Goal: Task Accomplishment & Management: Use online tool/utility

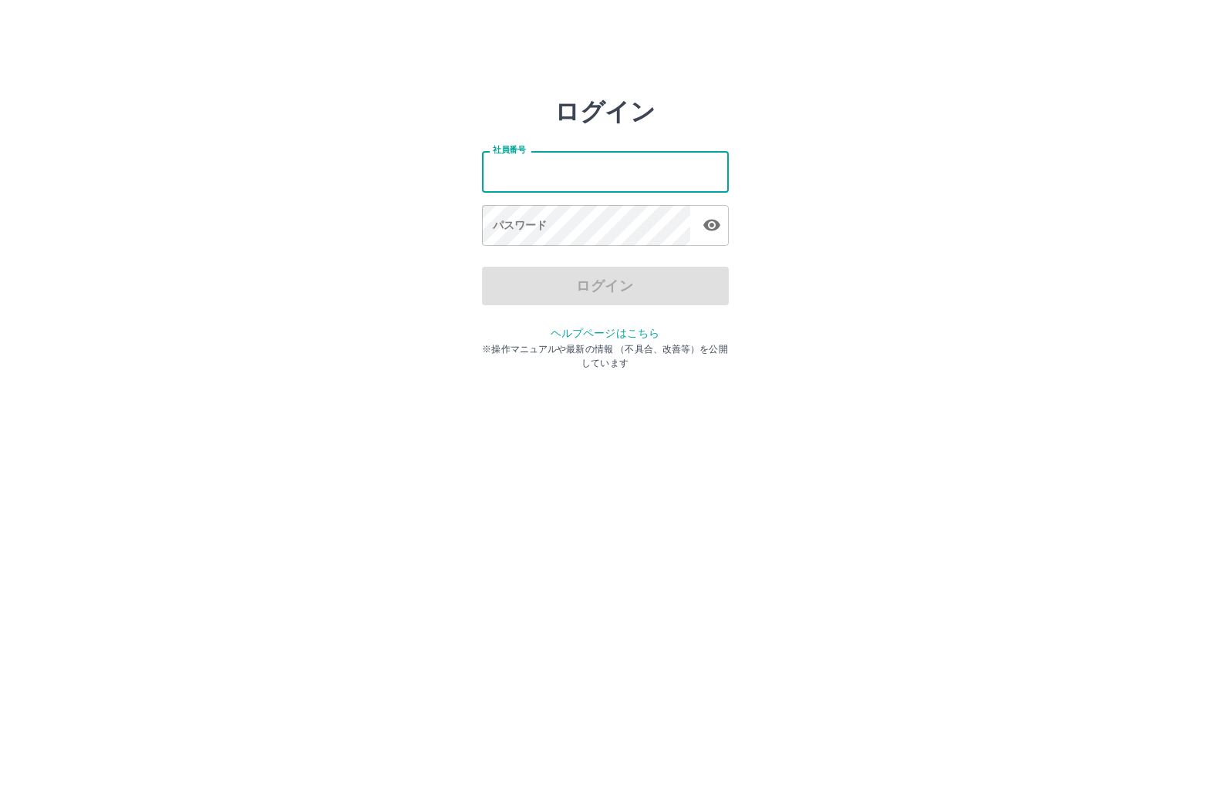
click at [588, 170] on input "社員番号" at bounding box center [605, 171] width 247 height 41
type input "*******"
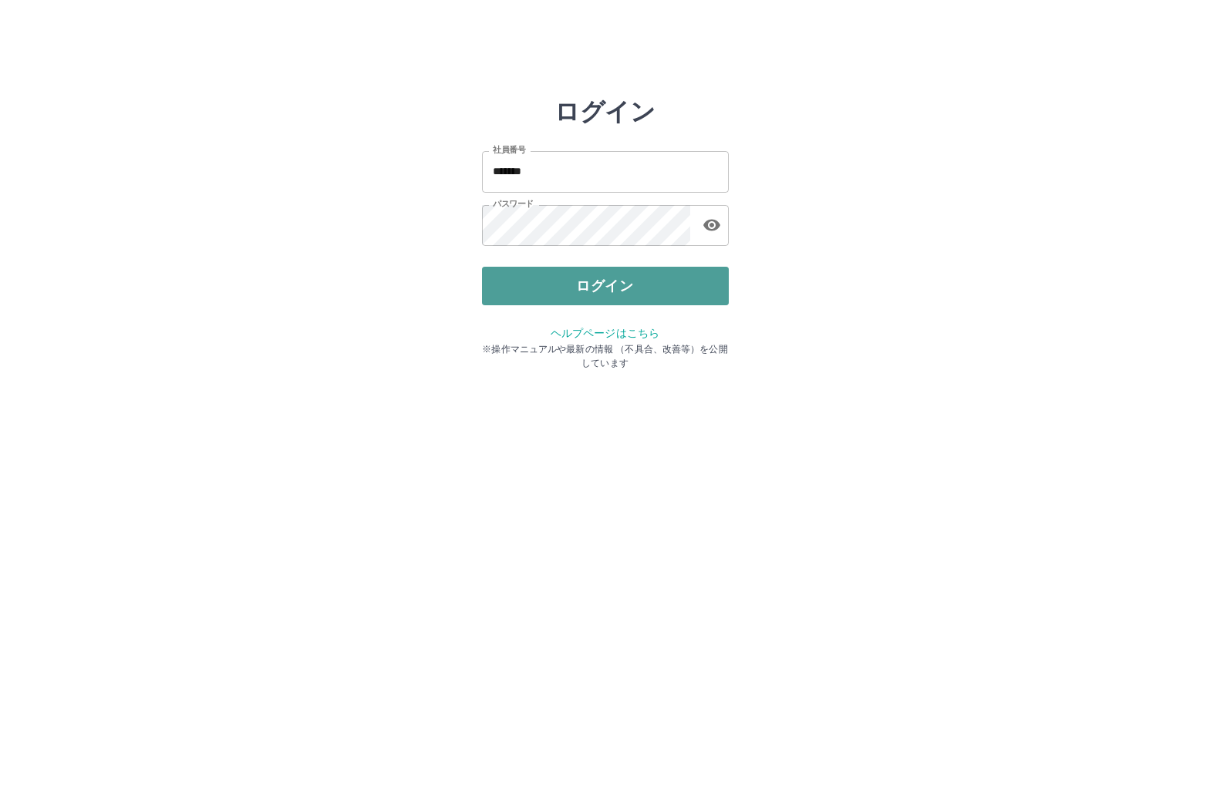
click at [520, 285] on button "ログイン" at bounding box center [605, 286] width 247 height 39
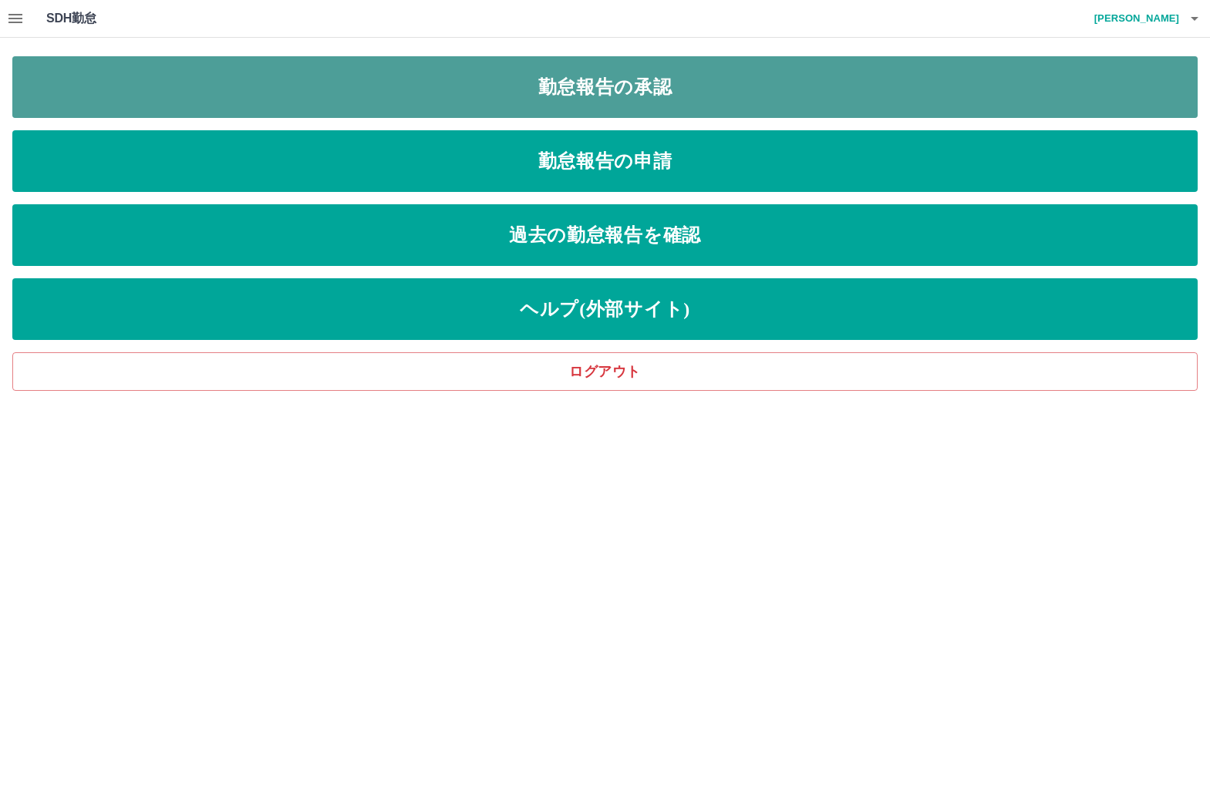
click at [476, 87] on link "勤怠報告の承認" at bounding box center [604, 87] width 1185 height 62
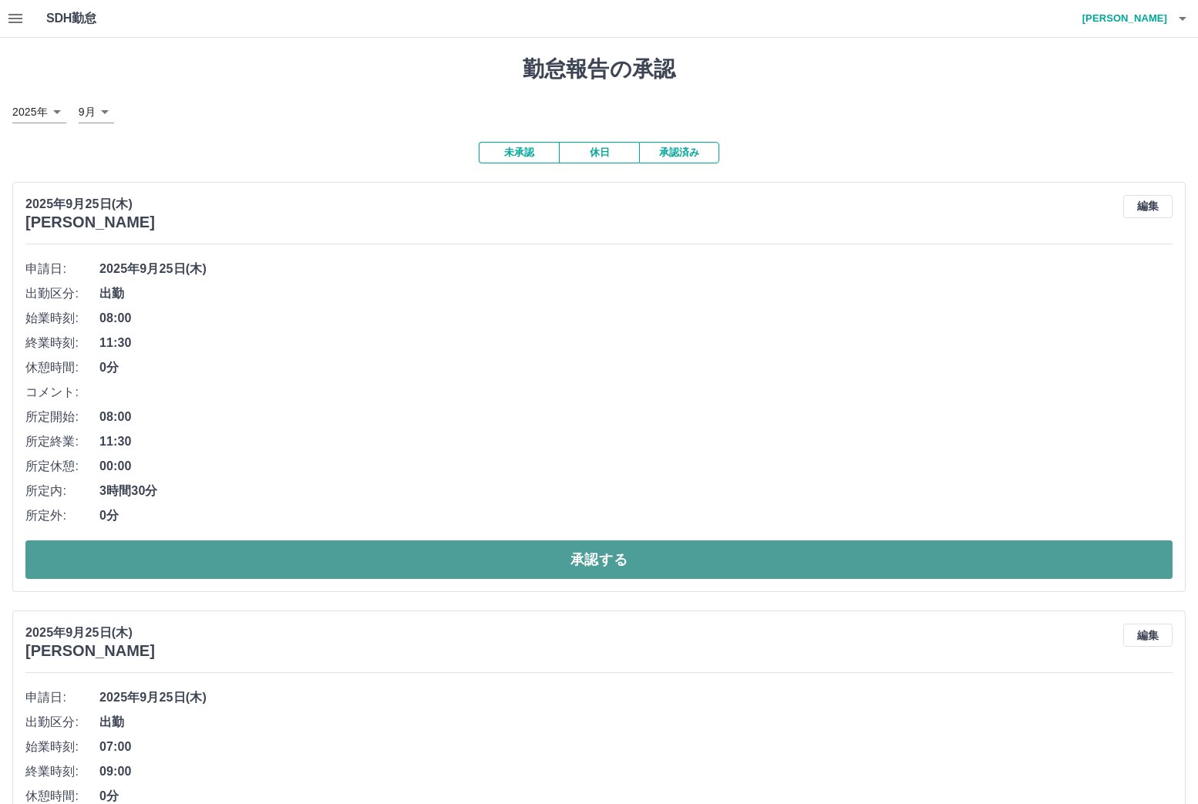
click at [208, 561] on button "承認する" at bounding box center [598, 559] width 1147 height 39
click at [146, 557] on button "承認する" at bounding box center [598, 559] width 1147 height 39
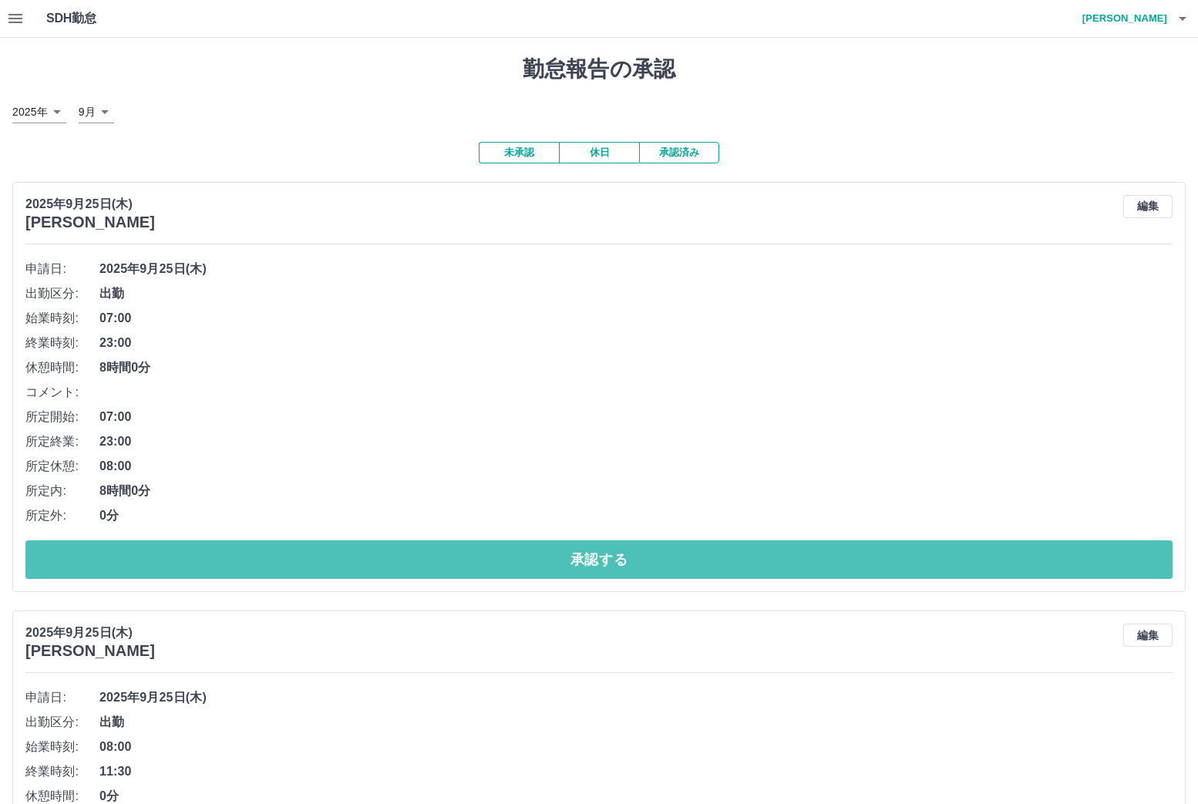
click at [146, 557] on button "承認する" at bounding box center [598, 559] width 1147 height 39
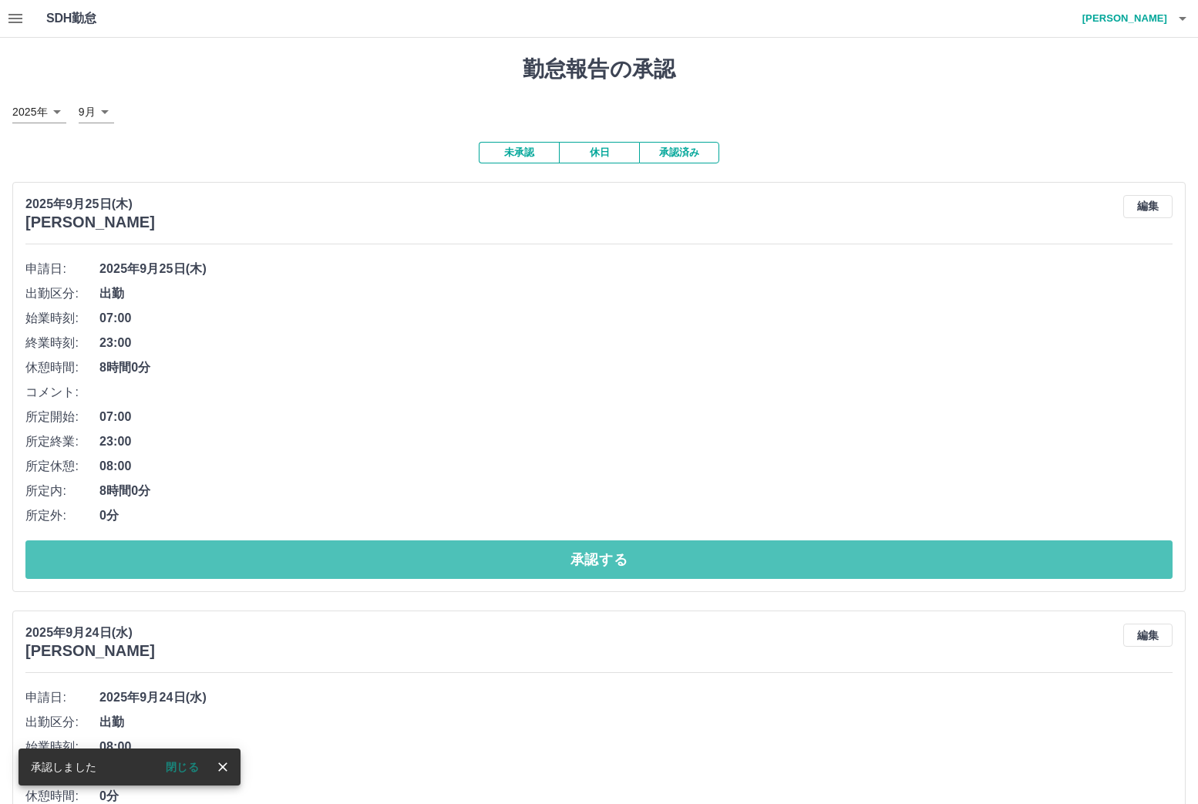
click at [146, 556] on button "承認する" at bounding box center [598, 559] width 1147 height 39
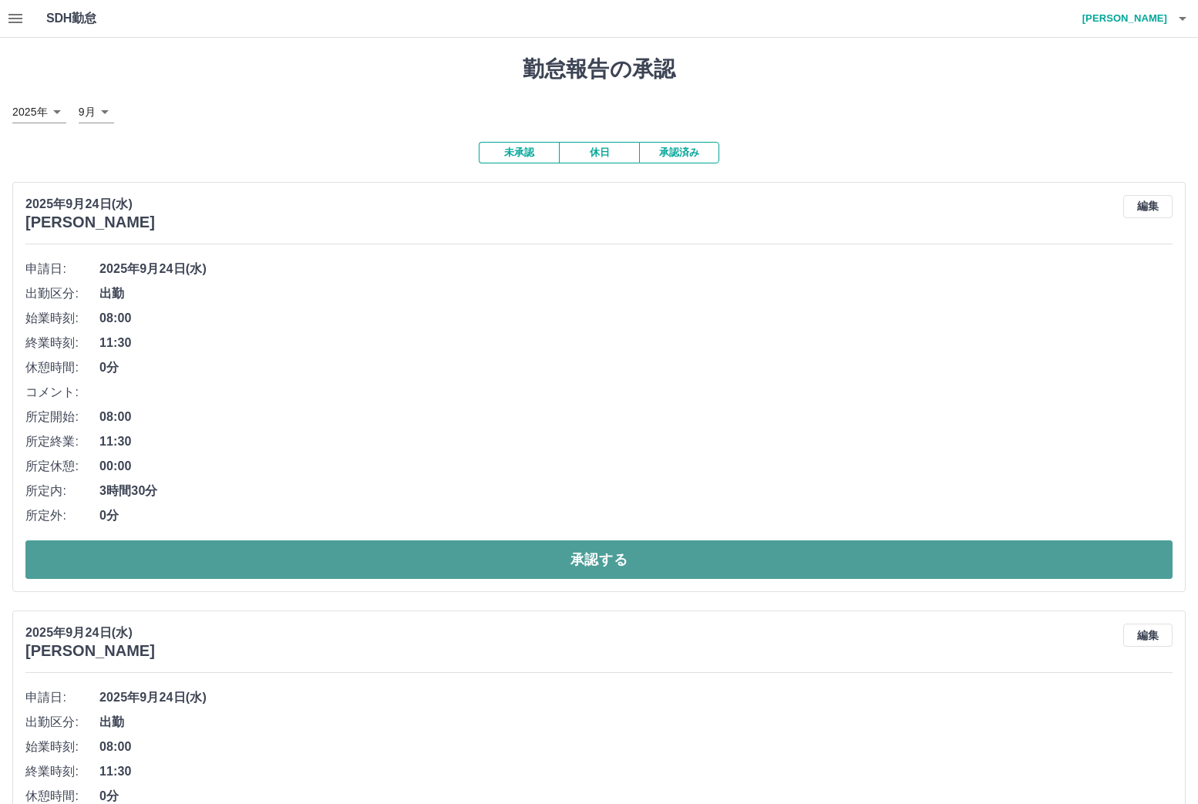
click at [146, 556] on button "承認する" at bounding box center [598, 559] width 1147 height 39
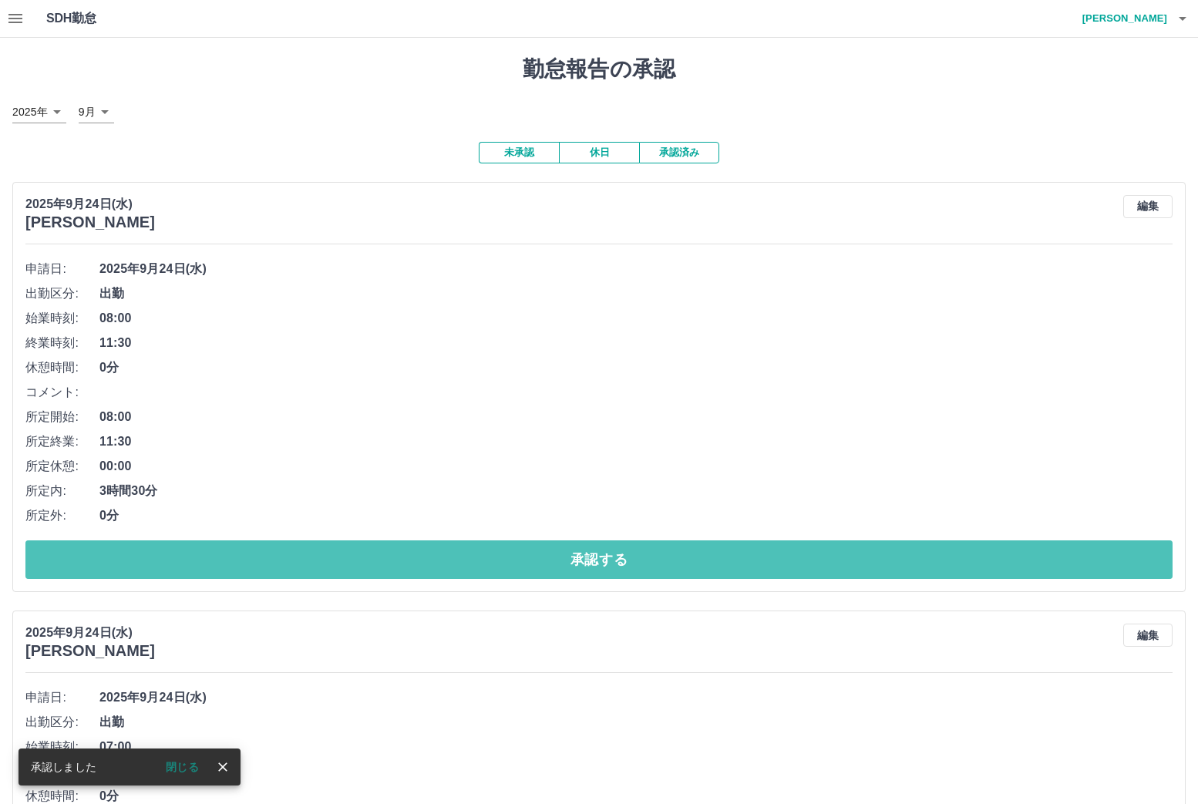
click at [146, 556] on button "承認する" at bounding box center [598, 559] width 1147 height 39
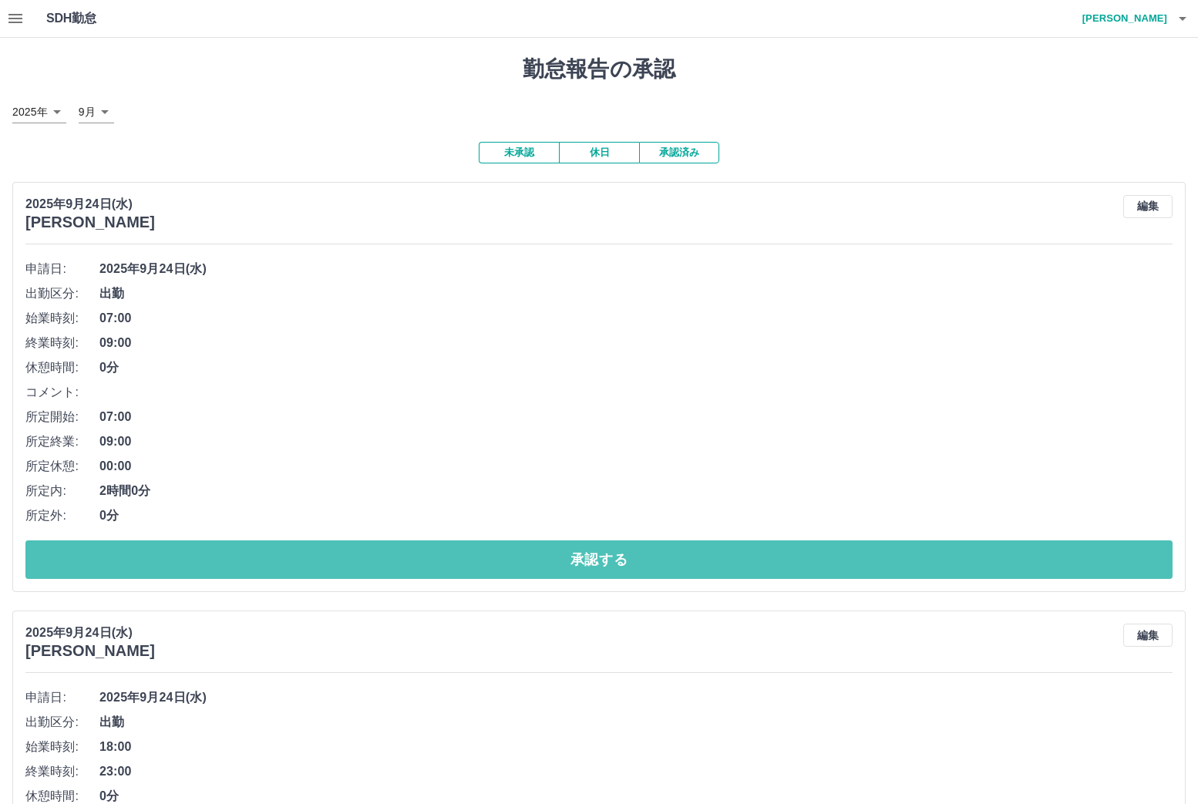
click at [146, 556] on button "承認する" at bounding box center [598, 559] width 1147 height 39
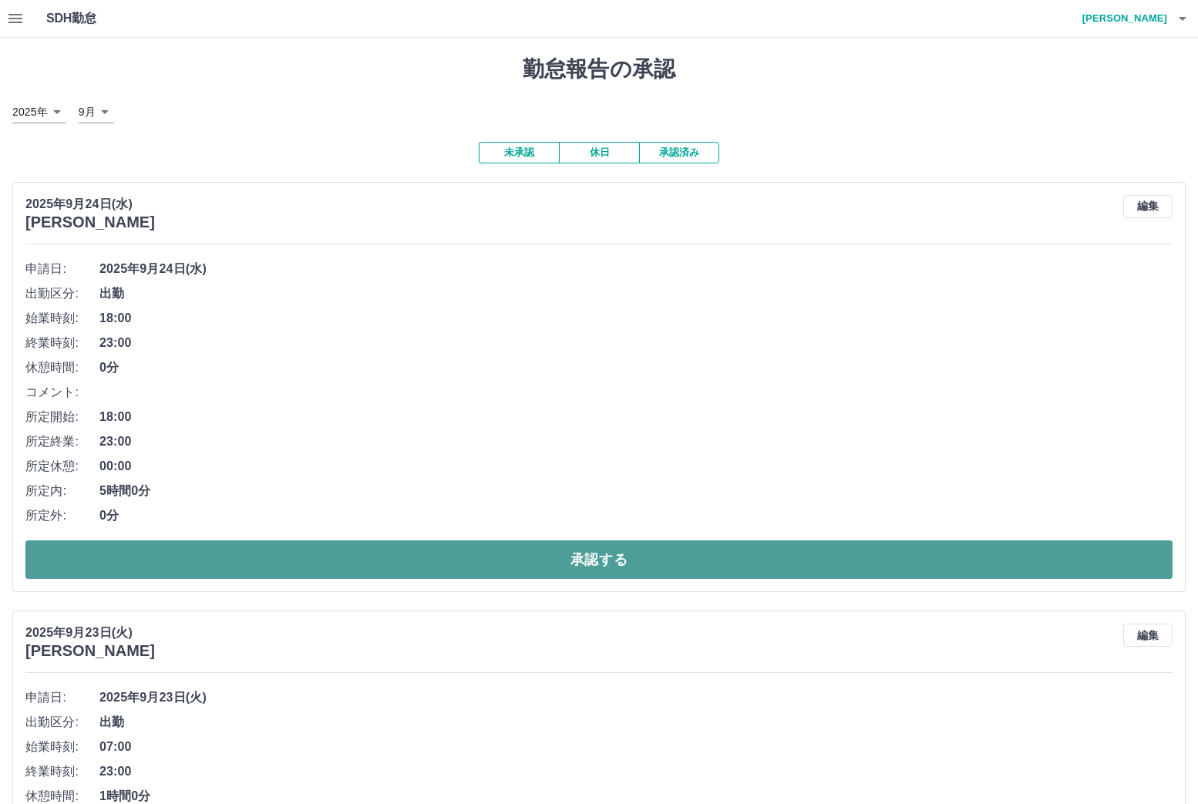
click at [143, 551] on button "承認する" at bounding box center [598, 559] width 1147 height 39
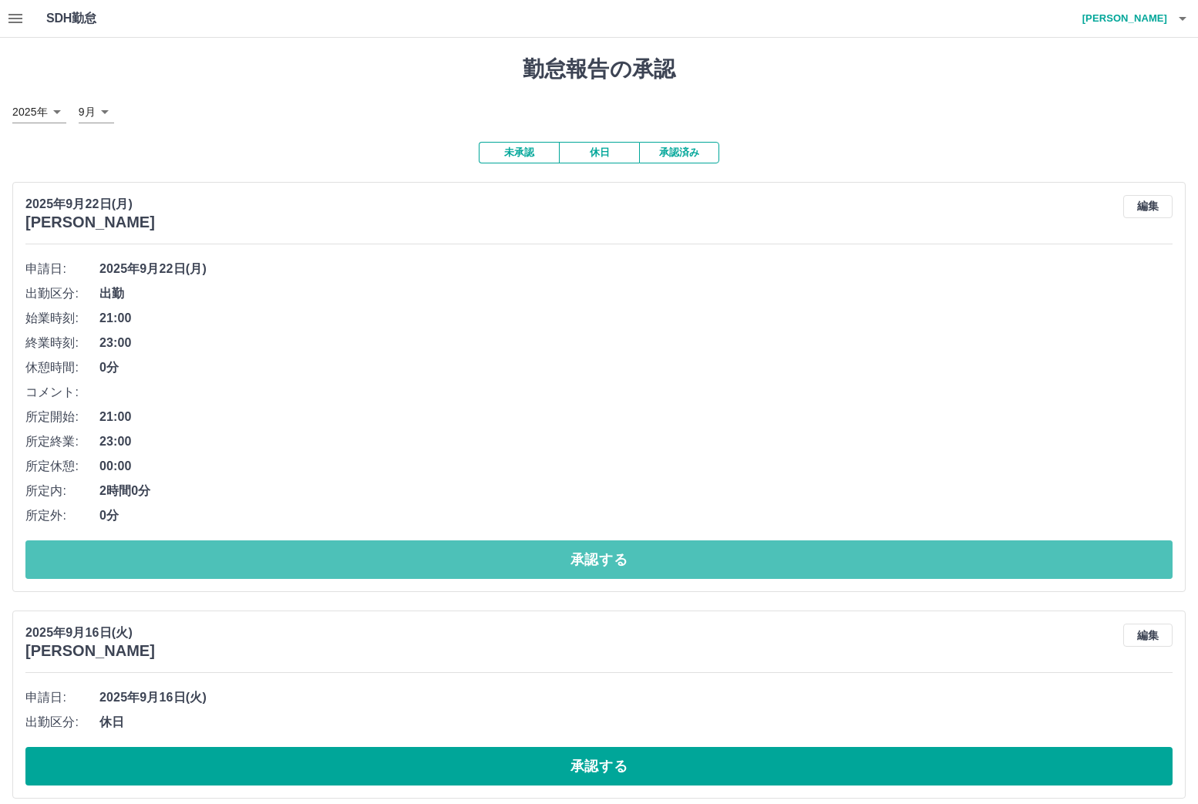
click at [143, 551] on button "承認する" at bounding box center [598, 559] width 1147 height 39
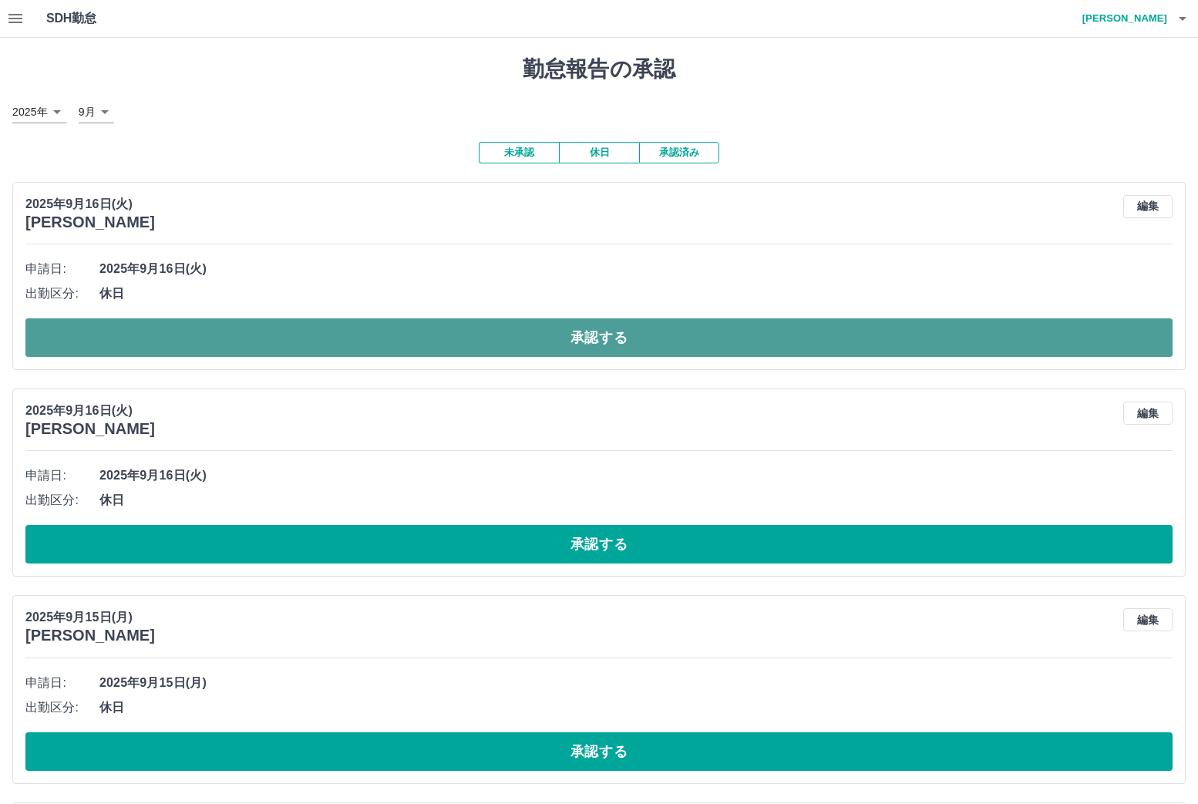
click at [116, 339] on button "承認する" at bounding box center [598, 337] width 1147 height 39
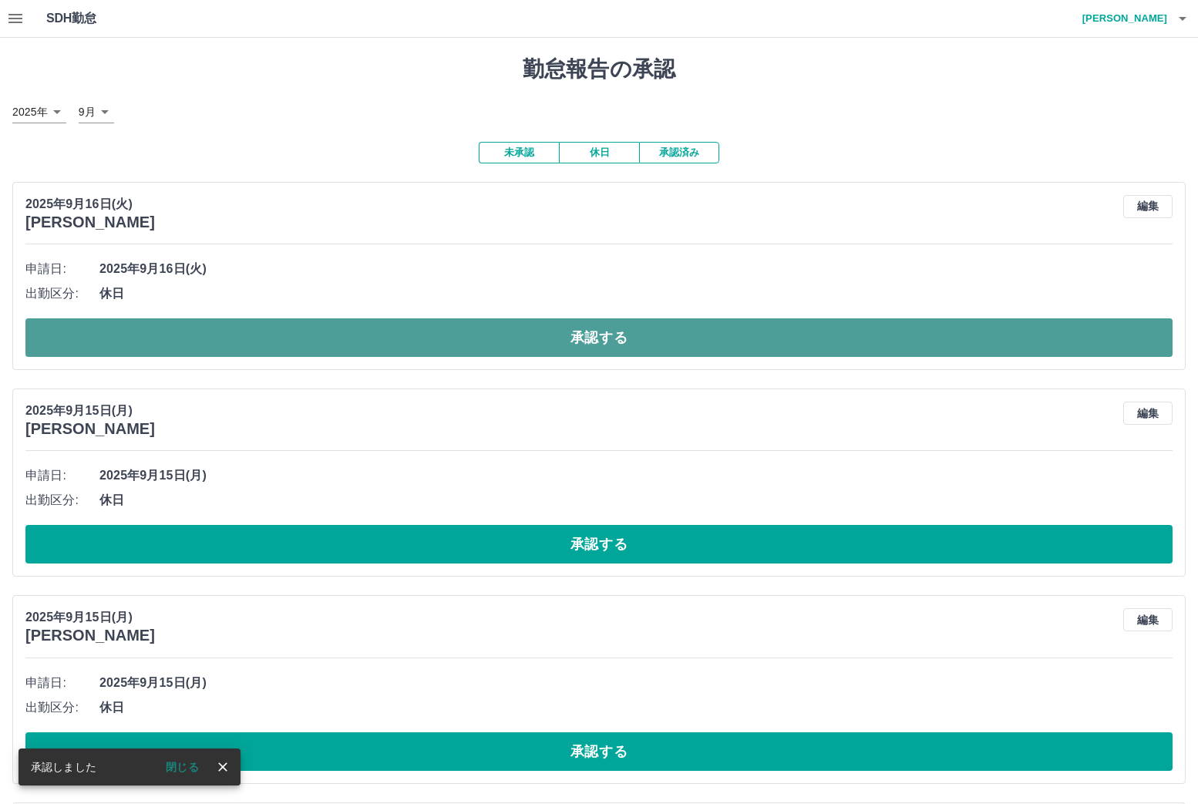
click at [134, 331] on button "承認する" at bounding box center [598, 337] width 1147 height 39
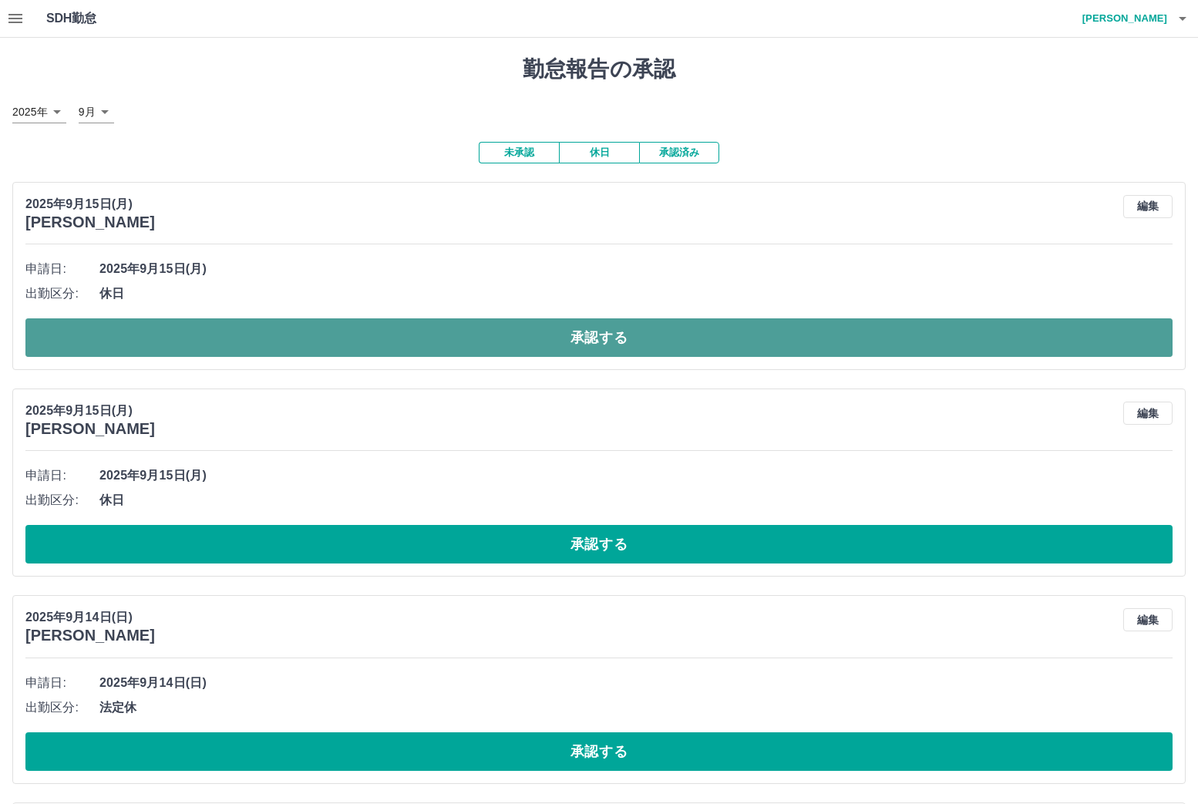
click at [123, 331] on button "承認する" at bounding box center [598, 337] width 1147 height 39
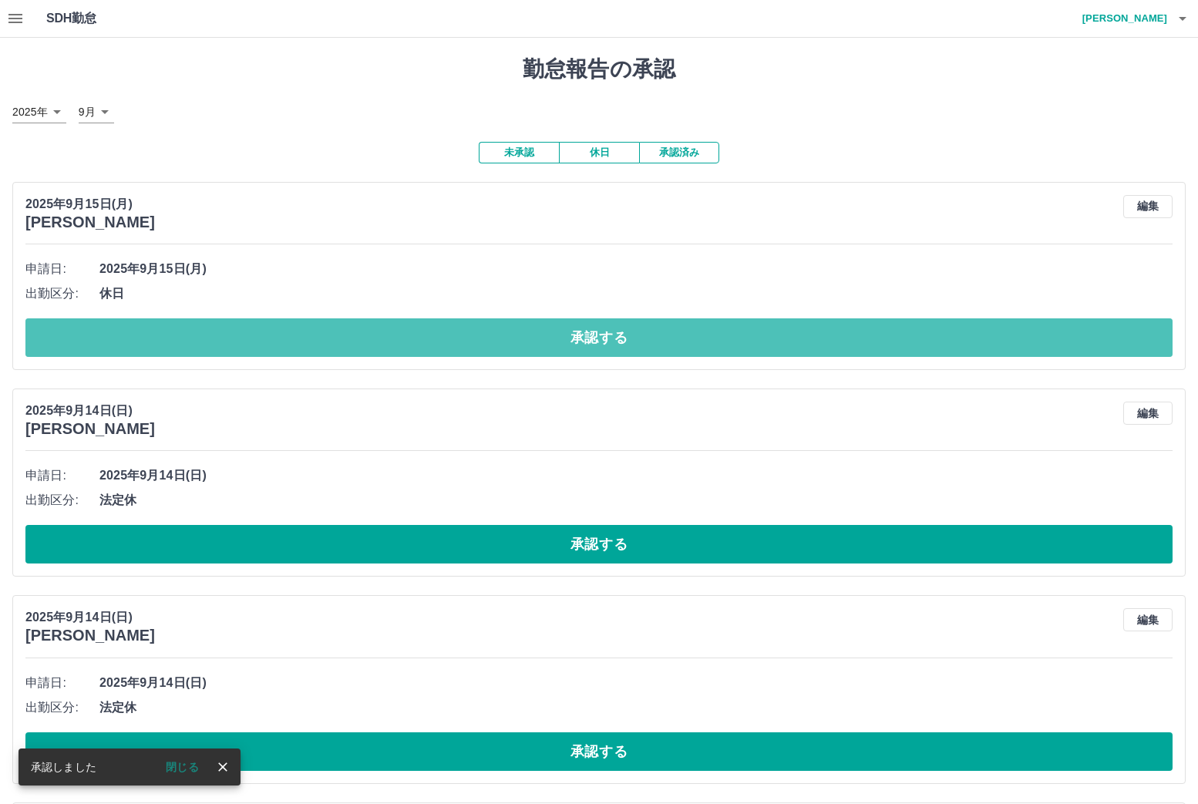
click at [123, 331] on button "承認する" at bounding box center [598, 337] width 1147 height 39
click at [123, 331] on button "承認する" at bounding box center [604, 337] width 1159 height 39
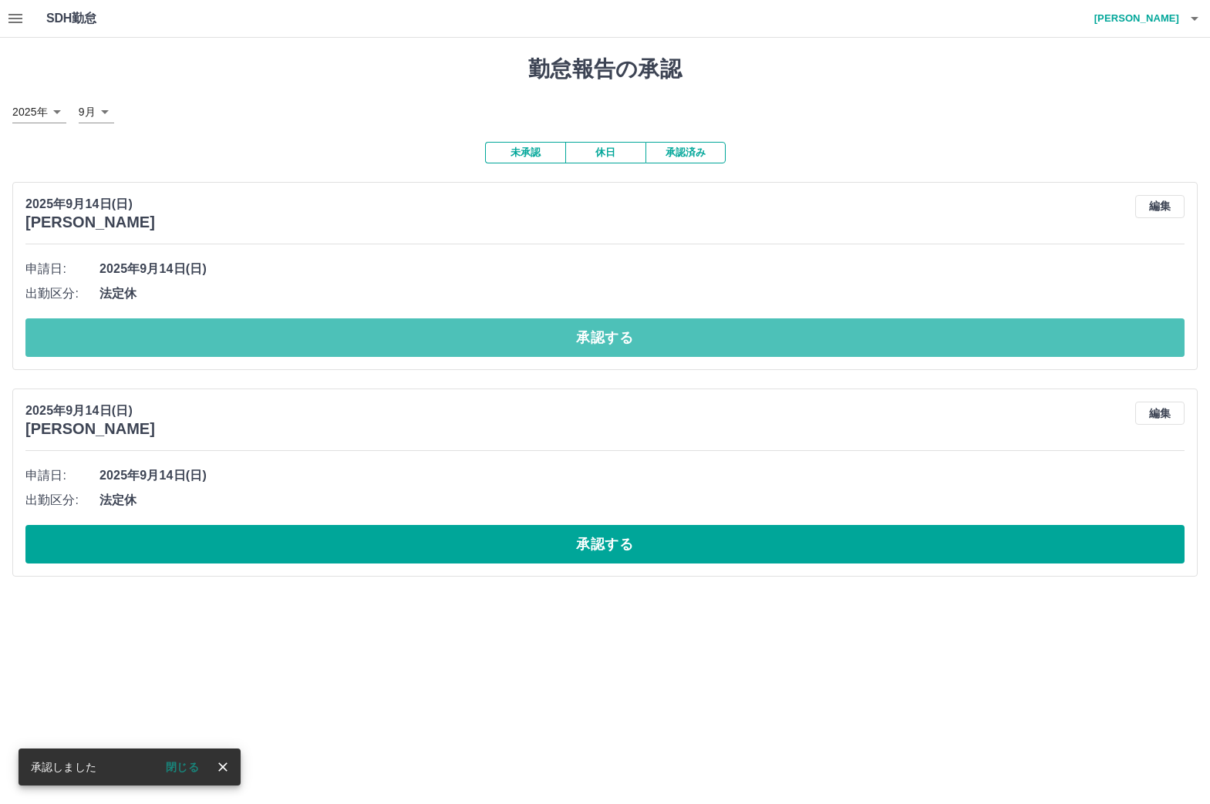
click at [123, 332] on button "承認する" at bounding box center [604, 337] width 1159 height 39
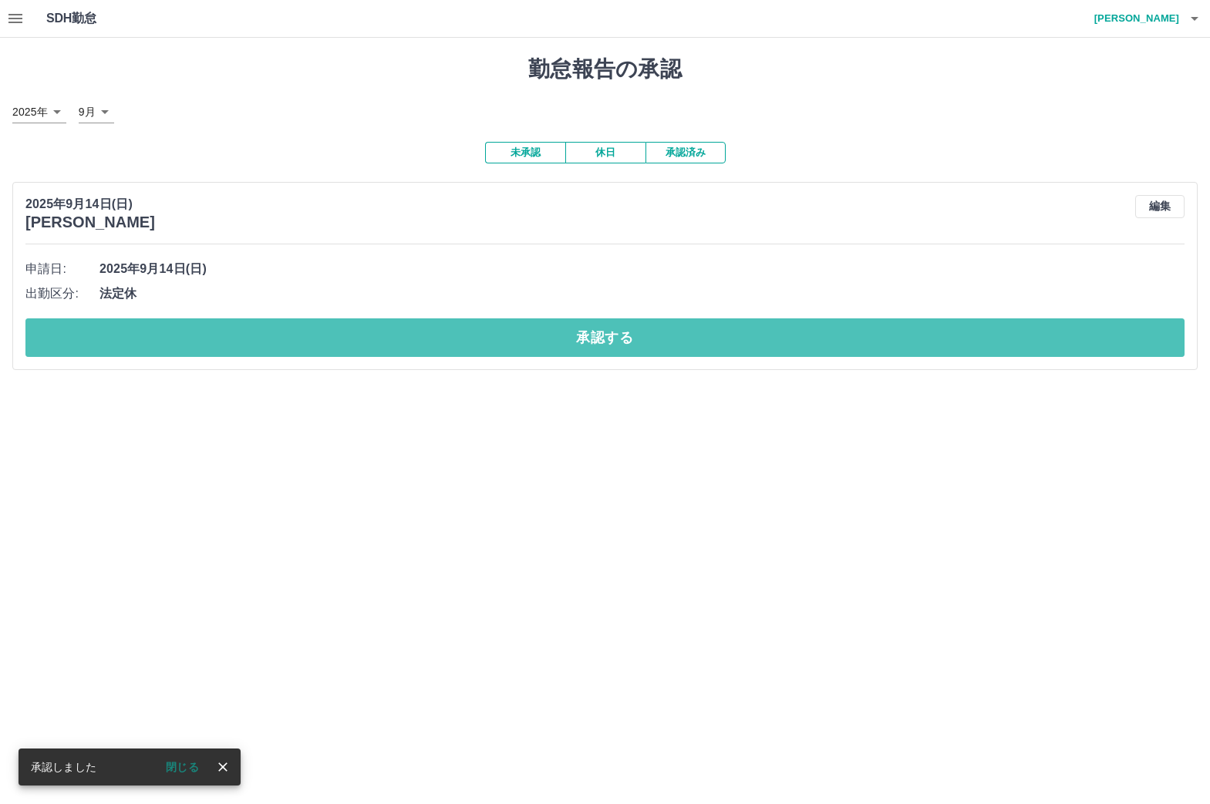
click at [123, 332] on button "承認する" at bounding box center [604, 337] width 1159 height 39
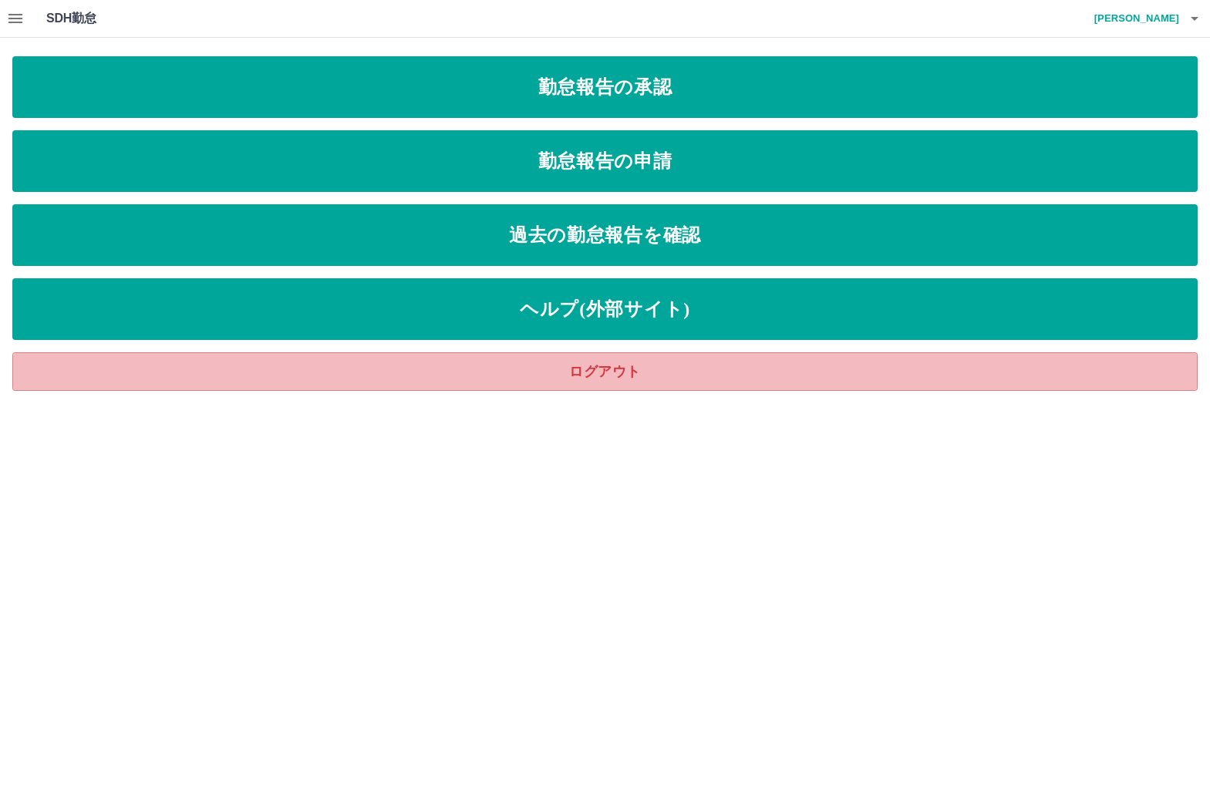
click at [190, 372] on link "ログアウト" at bounding box center [604, 371] width 1185 height 39
